Goal: Task Accomplishment & Management: Manage account settings

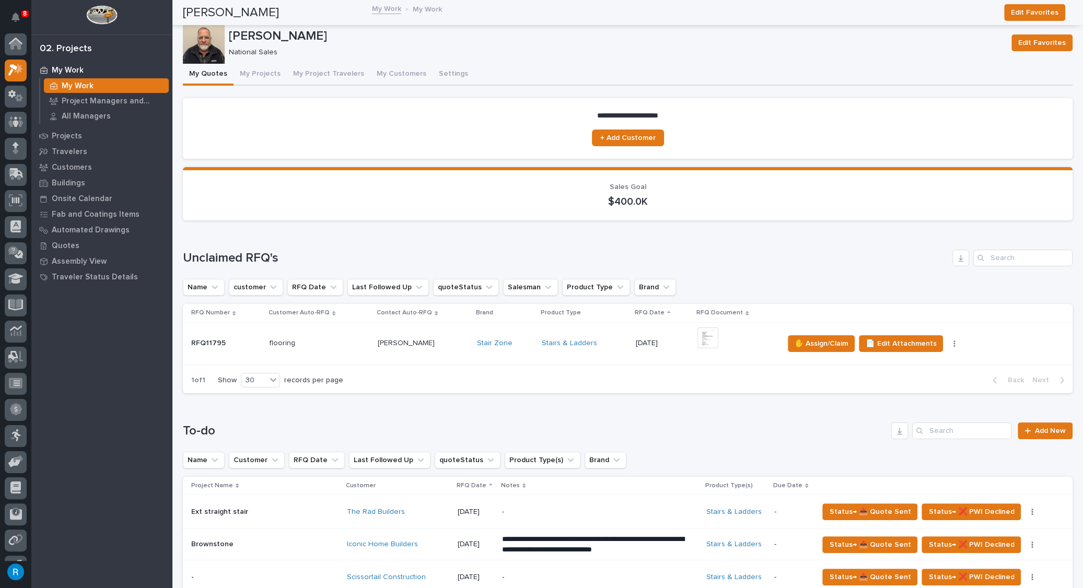
scroll to position [20, 0]
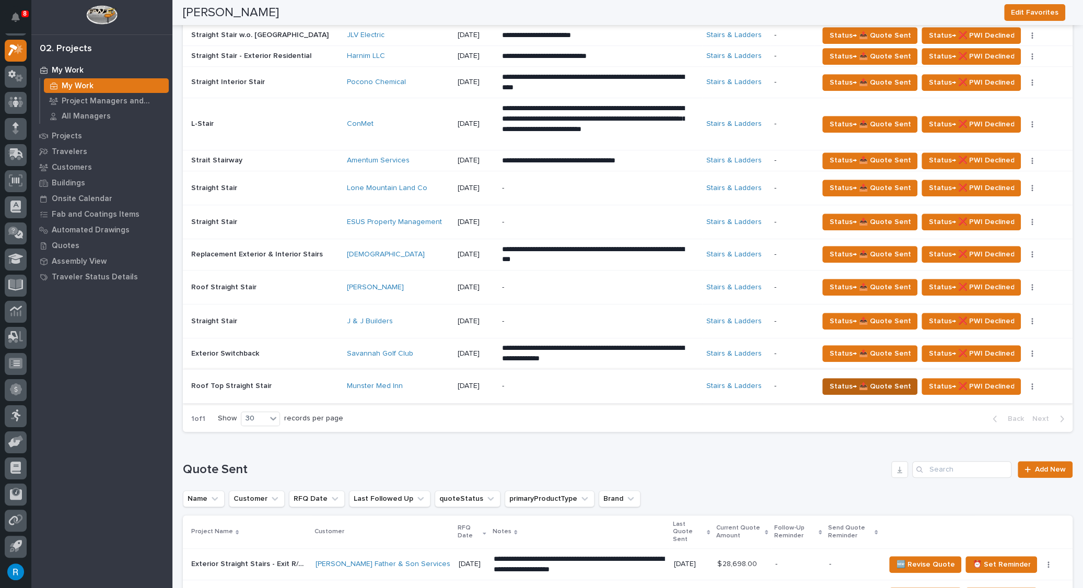
click at [886, 386] on span "Status→ 📤 Quote Sent" at bounding box center [870, 386] width 82 height 13
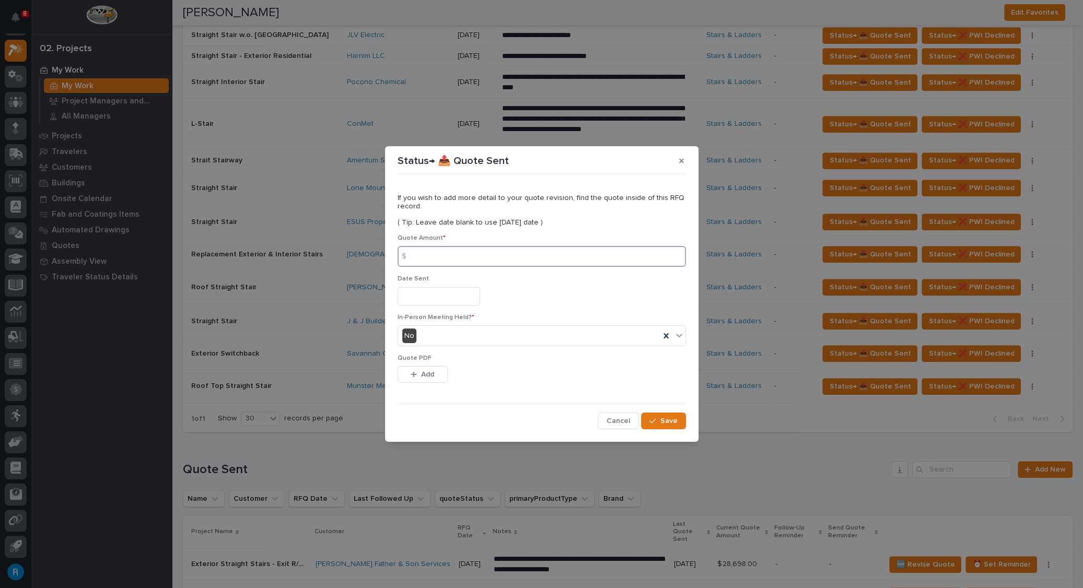
click at [422, 257] on input at bounding box center [542, 256] width 288 height 21
click at [420, 260] on input at bounding box center [542, 256] width 288 height 21
click at [423, 257] on input at bounding box center [542, 256] width 288 height 21
type input "6049.00"
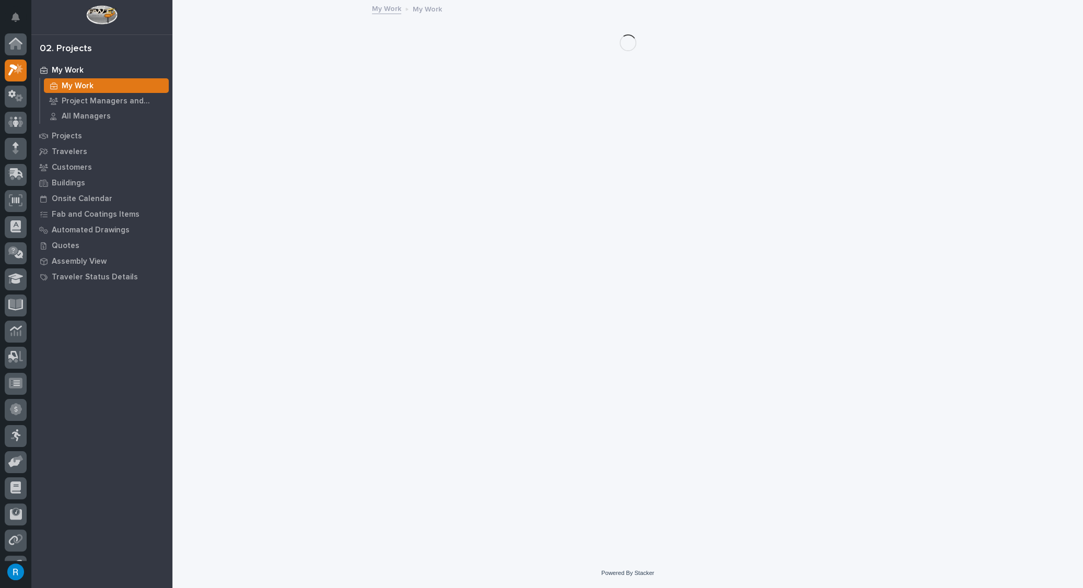
scroll to position [20, 0]
